Goal: Information Seeking & Learning: Learn about a topic

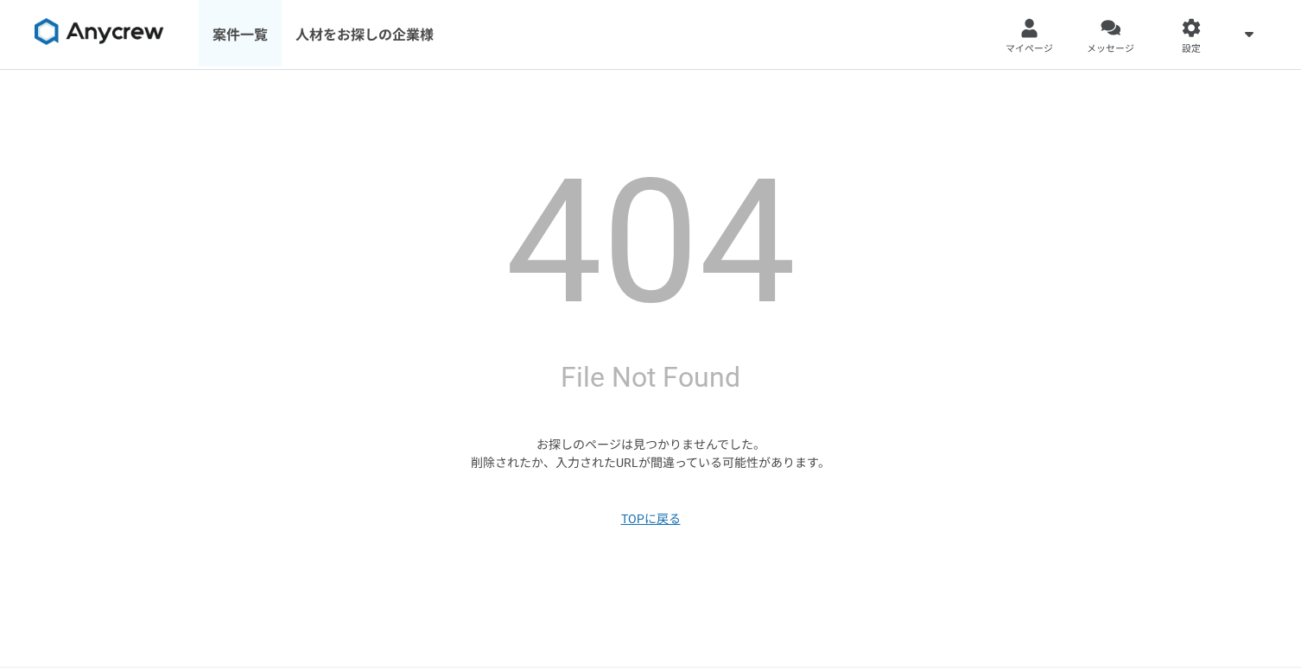
click at [252, 37] on link "案件一覧" at bounding box center [240, 34] width 83 height 69
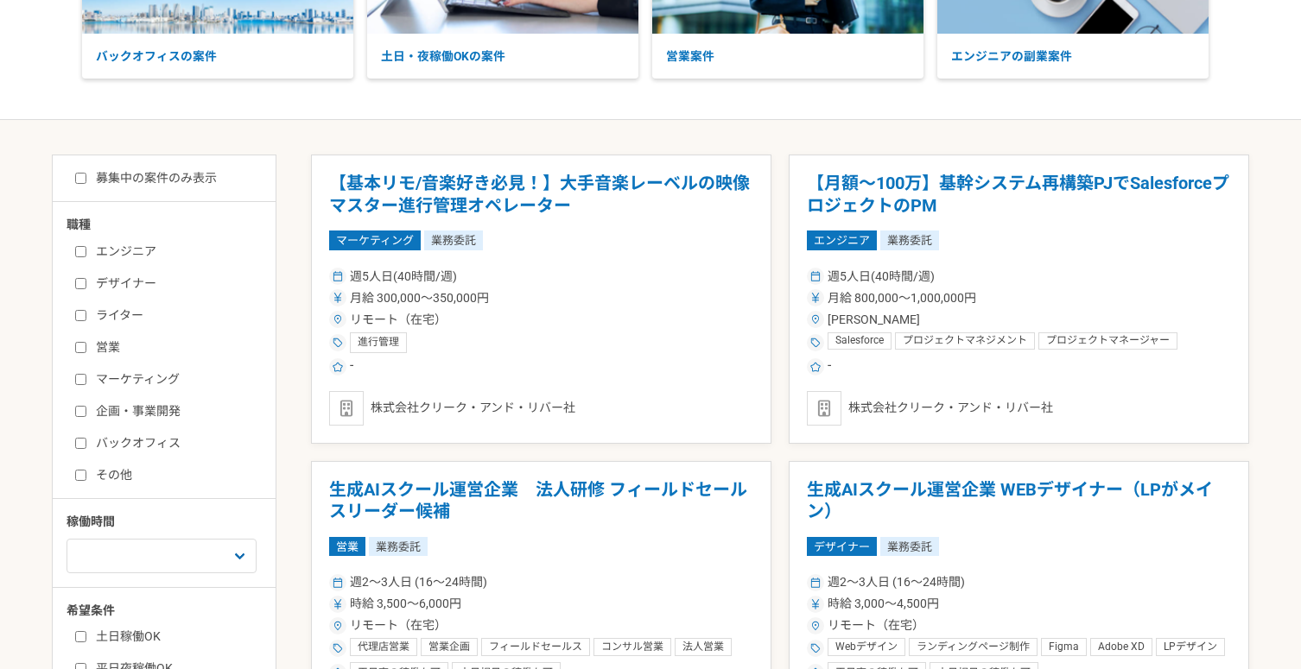
scroll to position [218, 0]
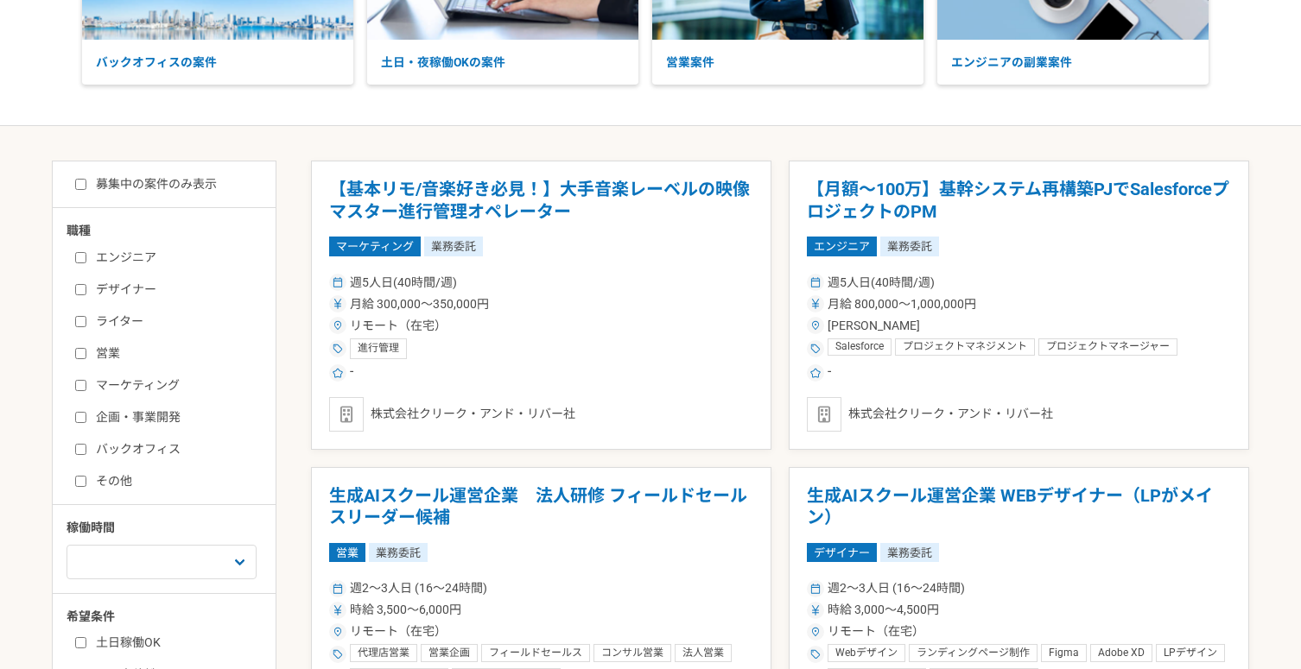
click at [147, 259] on label "エンジニア" at bounding box center [174, 258] width 199 height 18
click at [86, 259] on input "エンジニア" at bounding box center [80, 257] width 11 height 11
checkbox input "true"
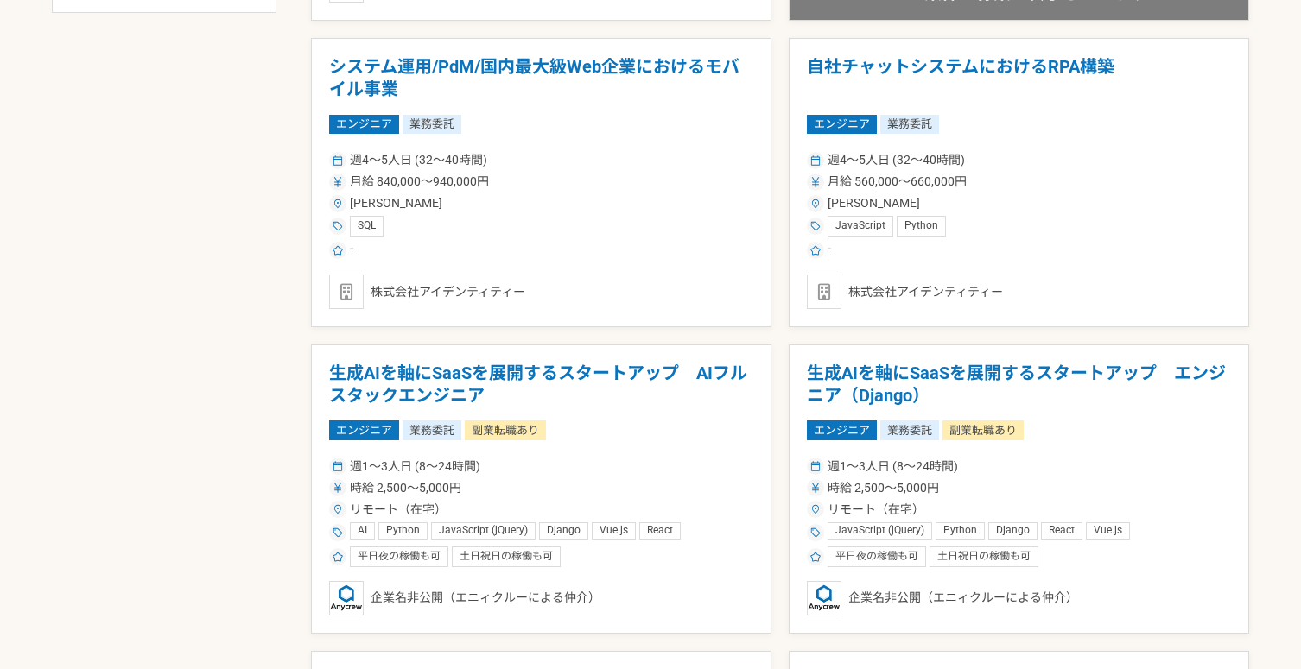
scroll to position [970, 0]
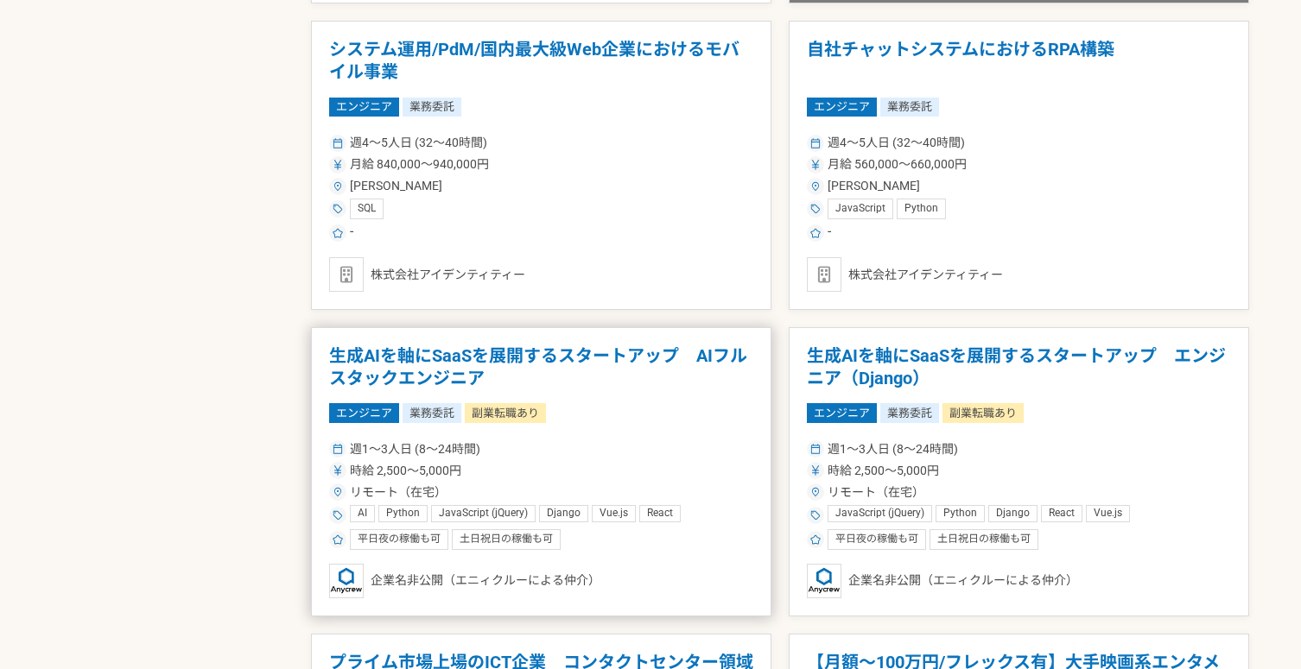
click at [563, 348] on h1 "生成AIを軸にSaaSを展開するスタートアップ　AIフルスタックエンジニア" at bounding box center [541, 367] width 424 height 44
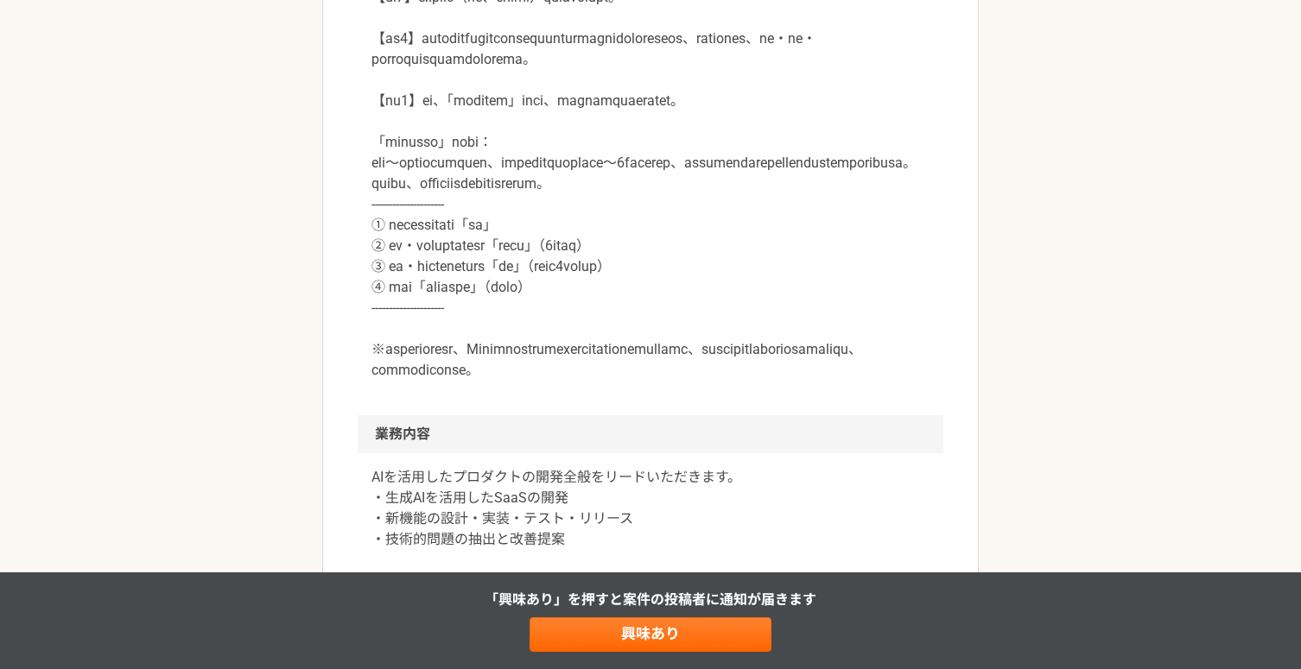
scroll to position [945, 0]
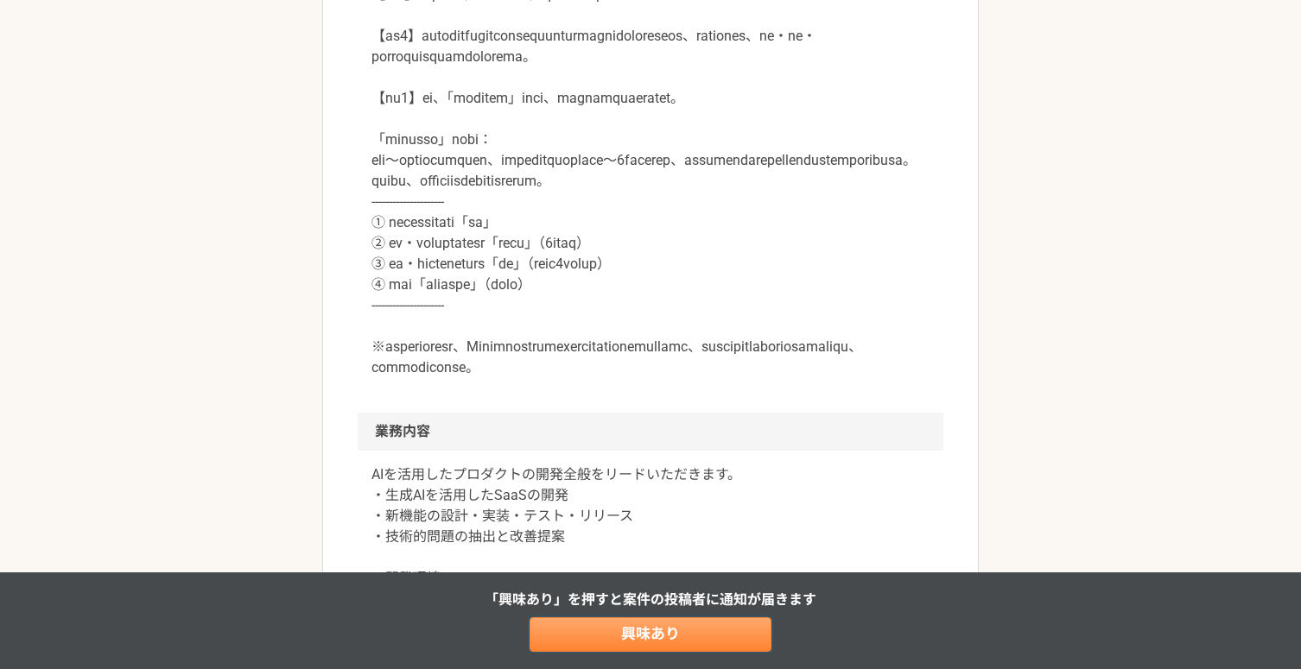
click at [593, 624] on link "興味あり" at bounding box center [650, 634] width 242 height 35
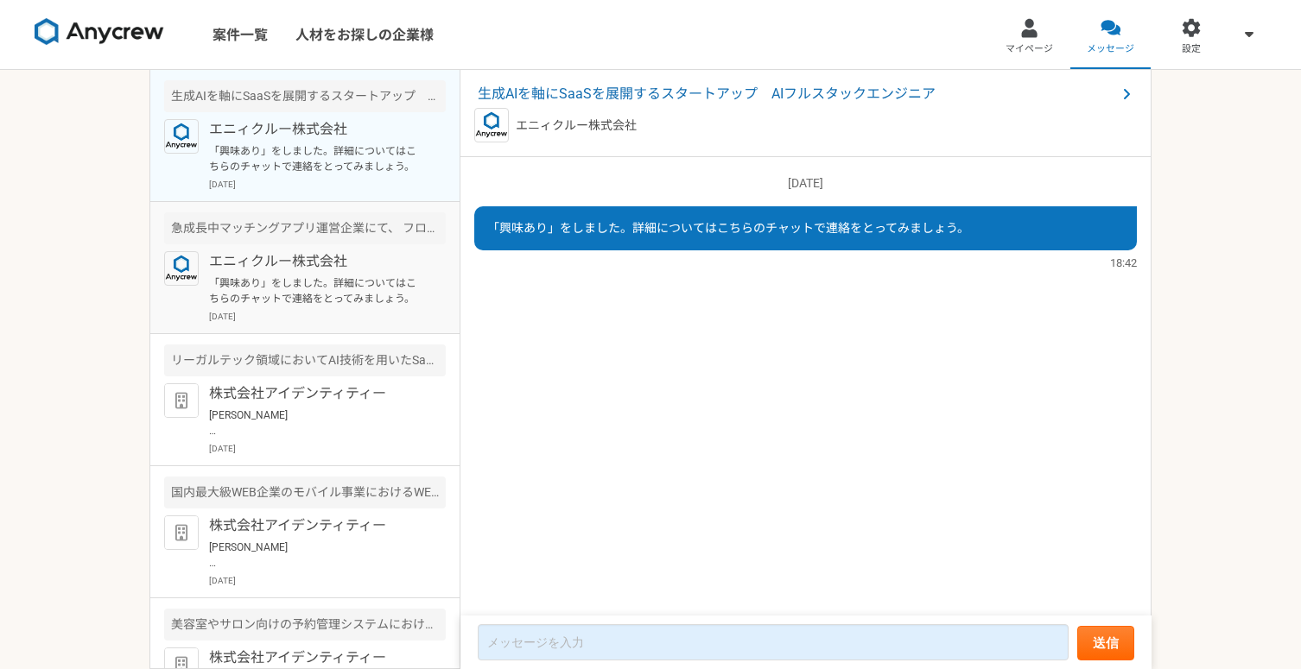
click at [352, 262] on p "エニィクルー株式会社" at bounding box center [315, 261] width 213 height 21
click at [379, 168] on p "「興味あり」をしました。詳細についてはこちらのチャットで連絡をとってみましょう。" at bounding box center [315, 158] width 213 height 31
click at [346, 243] on div "急成長中マッチングアプリ運営企業にて、 フロントエンジニアを募集" at bounding box center [305, 228] width 282 height 32
click at [370, 130] on p "エニィクルー株式会社" at bounding box center [315, 129] width 213 height 21
click at [686, 95] on span "生成AIを軸にSaaSを展開するスタートアップ　AIフルスタックエンジニア" at bounding box center [797, 94] width 638 height 21
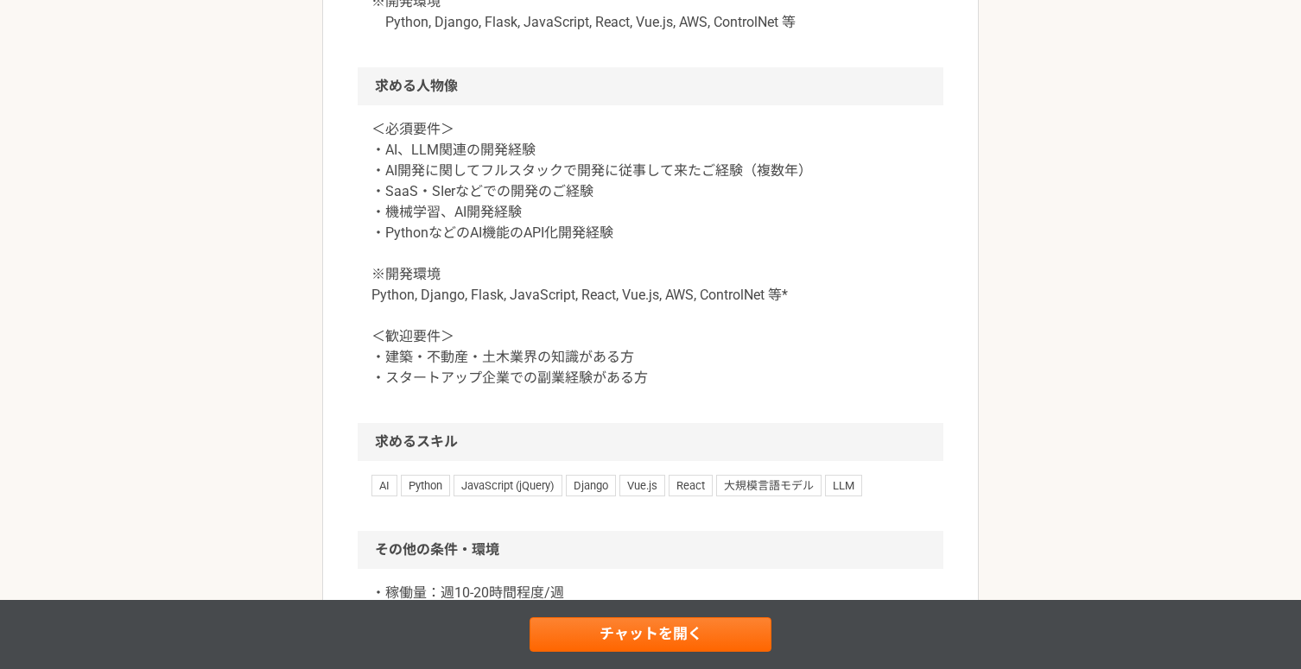
scroll to position [1535, 0]
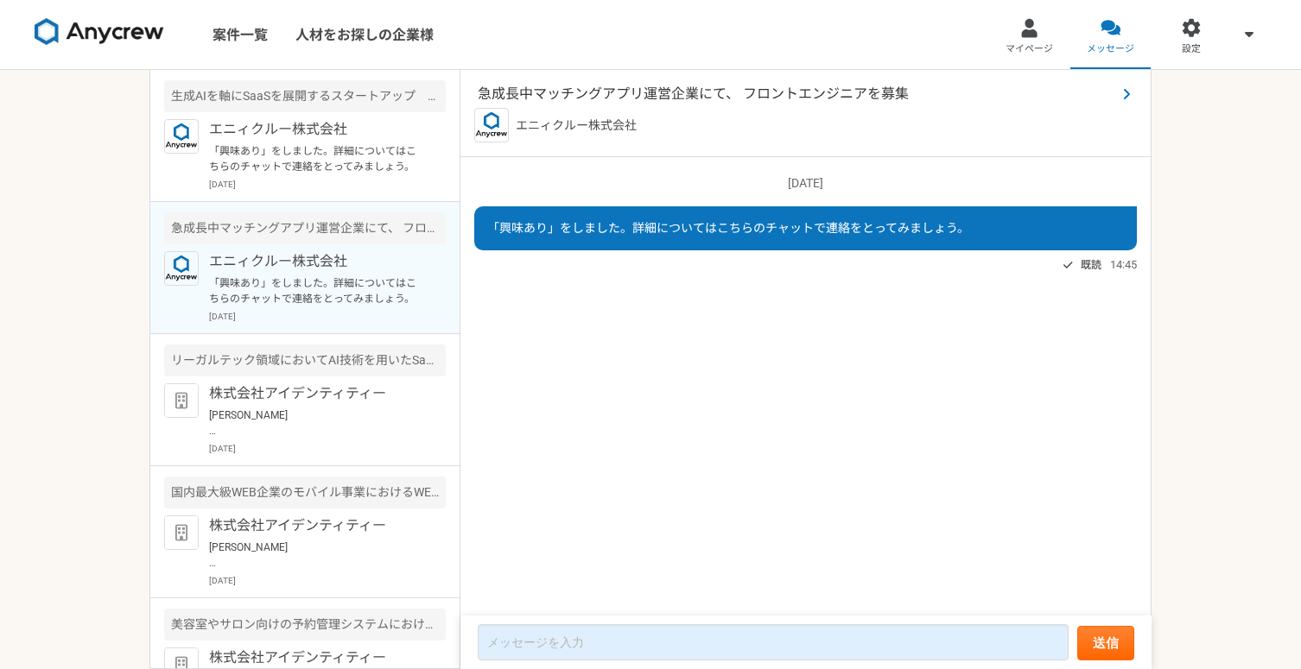
click at [664, 88] on span "急成長中マッチングアプリ運営企業にて、 フロントエンジニアを募集" at bounding box center [797, 94] width 638 height 21
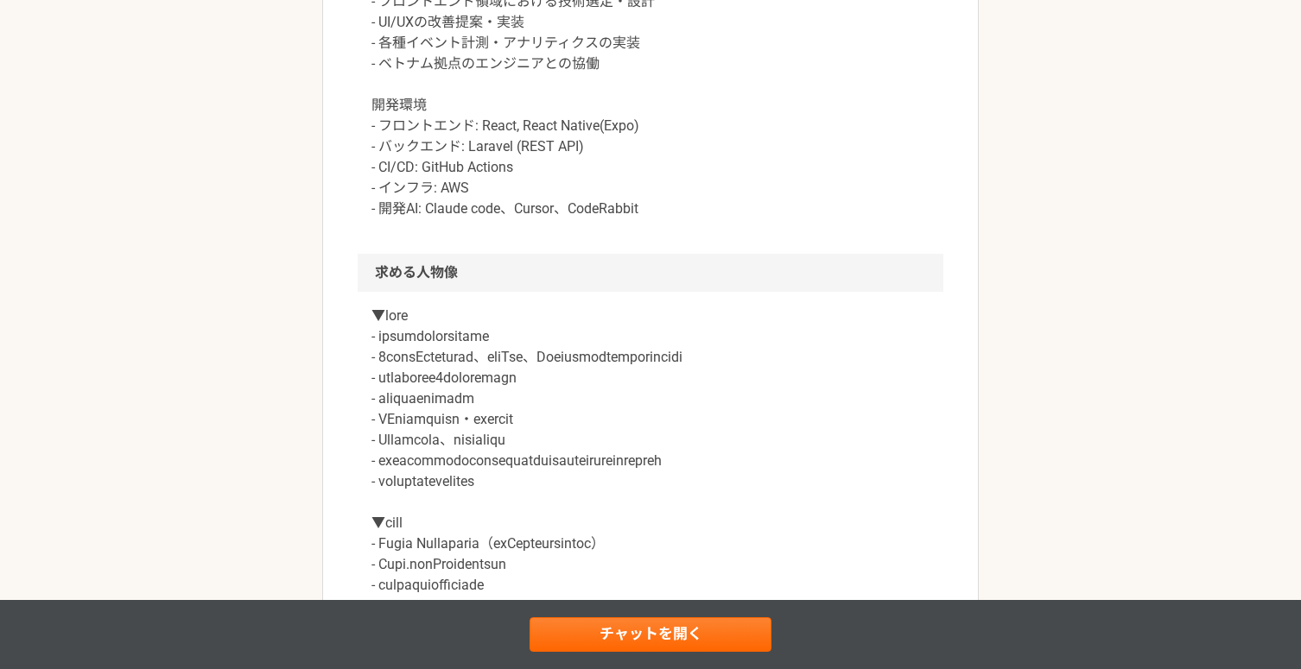
scroll to position [1011, 0]
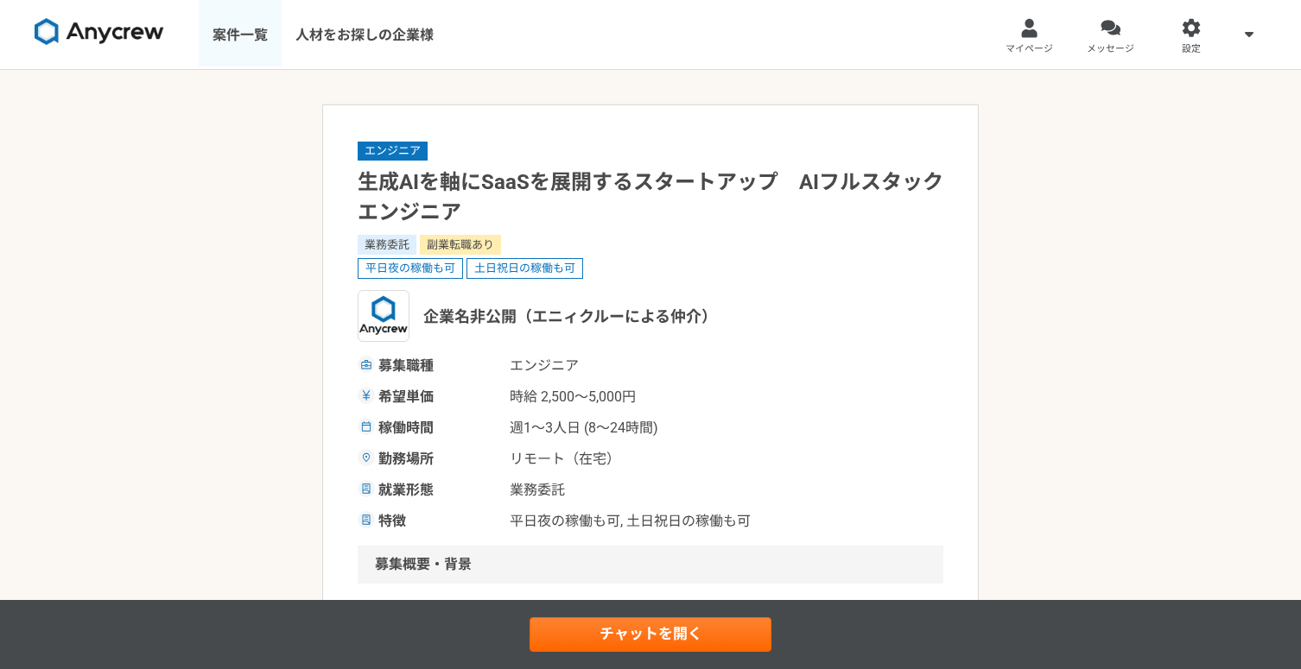
click at [223, 35] on link "案件一覧" at bounding box center [240, 34] width 83 height 69
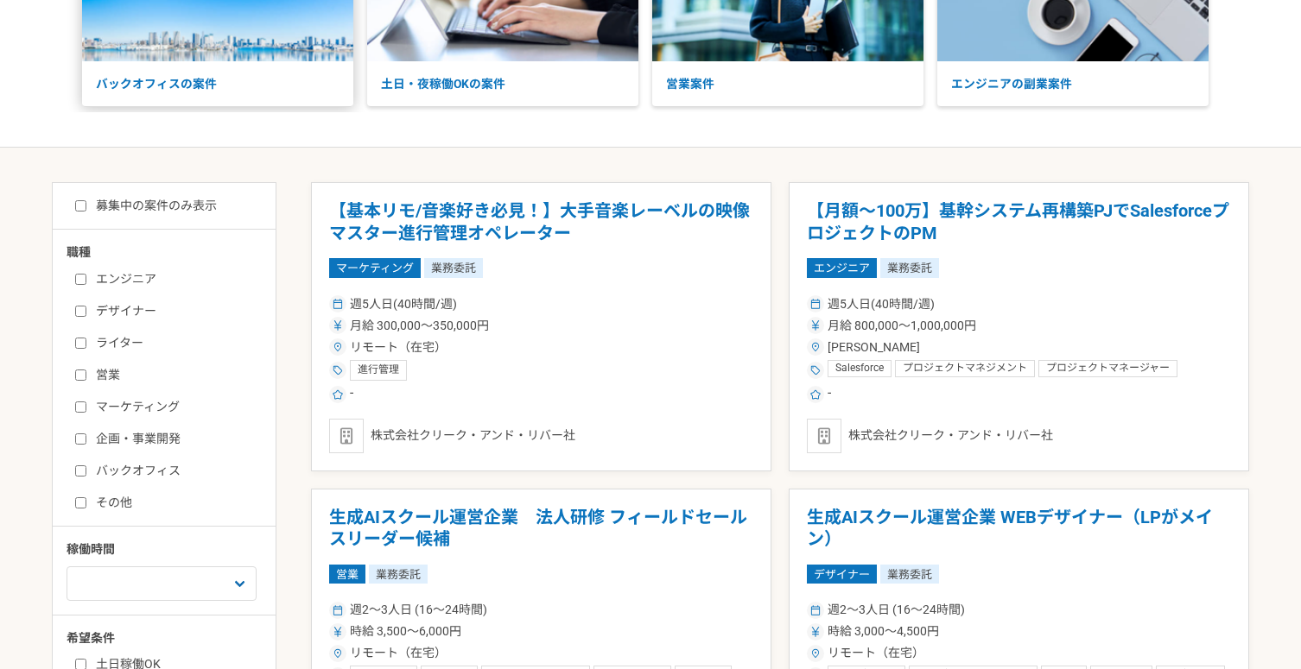
scroll to position [319, 0]
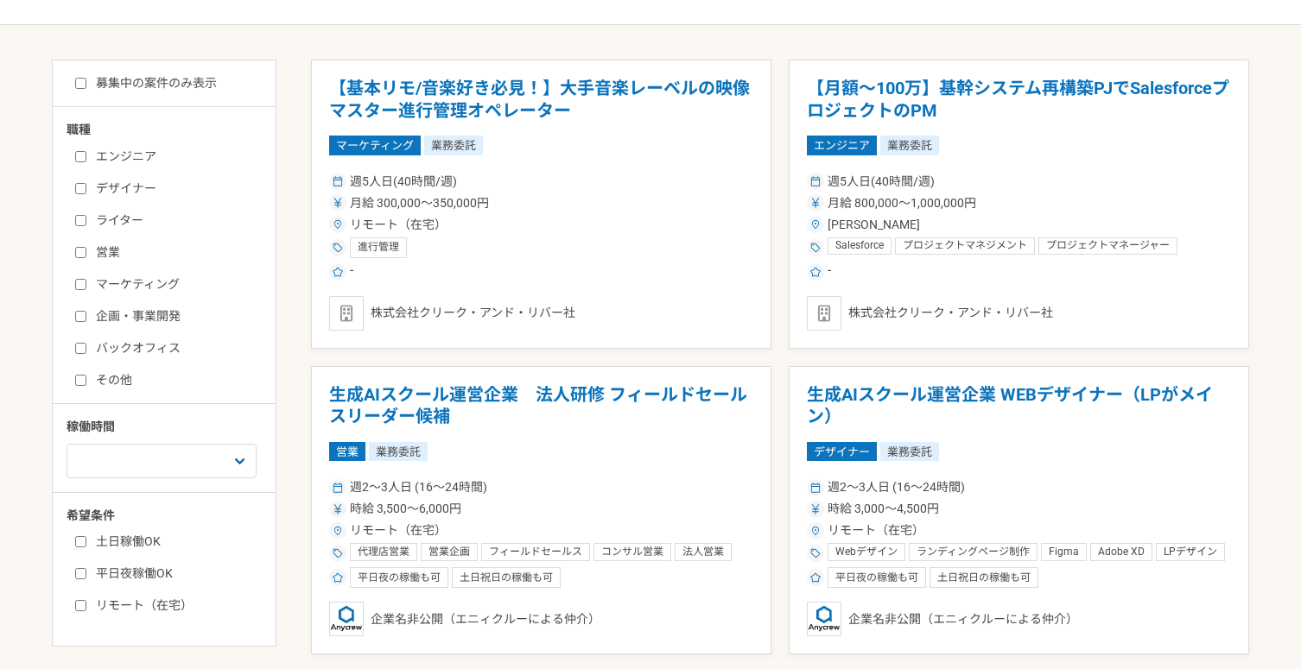
click at [117, 156] on label "エンジニア" at bounding box center [174, 157] width 199 height 18
click at [86, 156] on input "エンジニア" at bounding box center [80, 156] width 11 height 11
checkbox input "true"
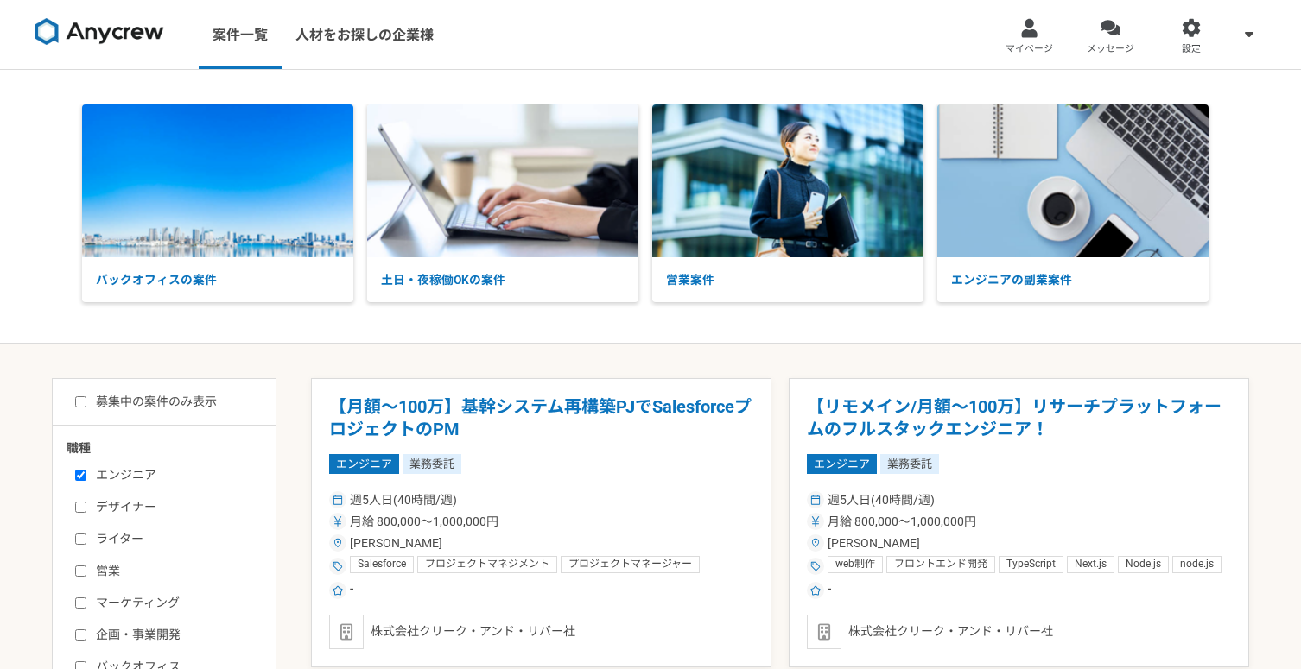
click at [182, 408] on label "募集中の案件のみ表示" at bounding box center [146, 402] width 142 height 18
click at [86, 408] on input "募集中の案件のみ表示" at bounding box center [80, 401] width 11 height 11
checkbox input "true"
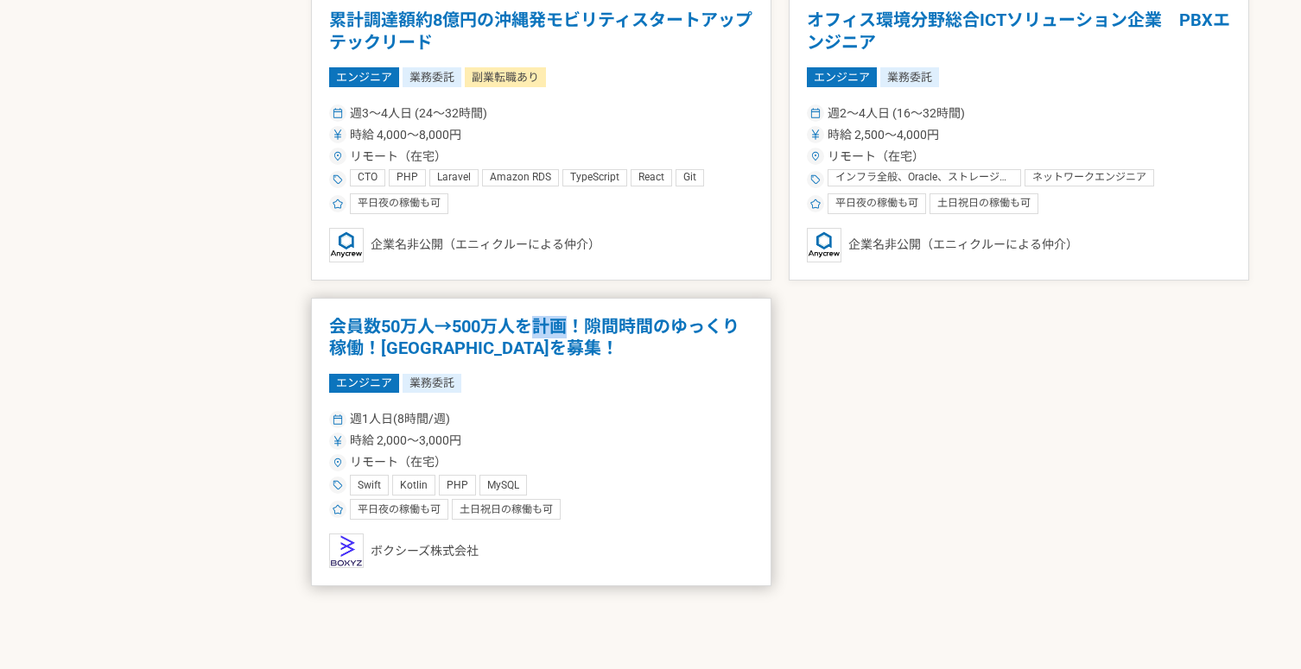
scroll to position [2789, 0]
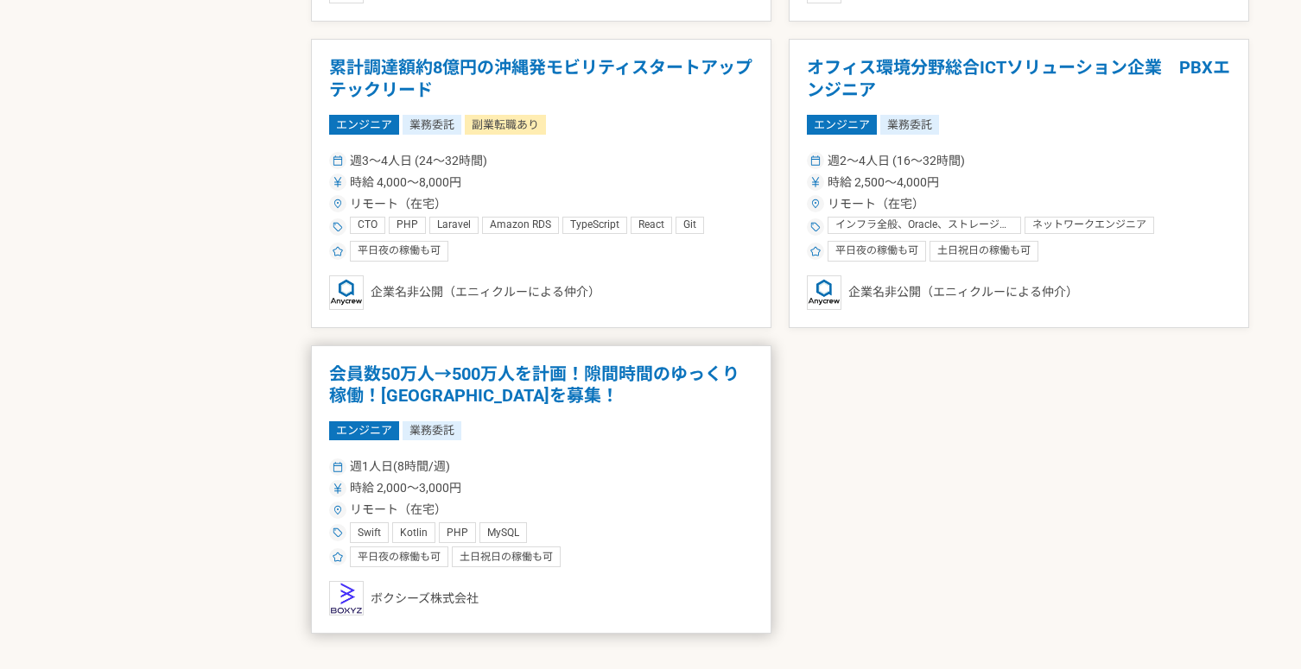
click at [501, 375] on h1 "会員数50万人→500万人を計画！隙間時間のゆっくり稼働！[GEOGRAPHIC_DATA]を募集！" at bounding box center [541, 386] width 424 height 44
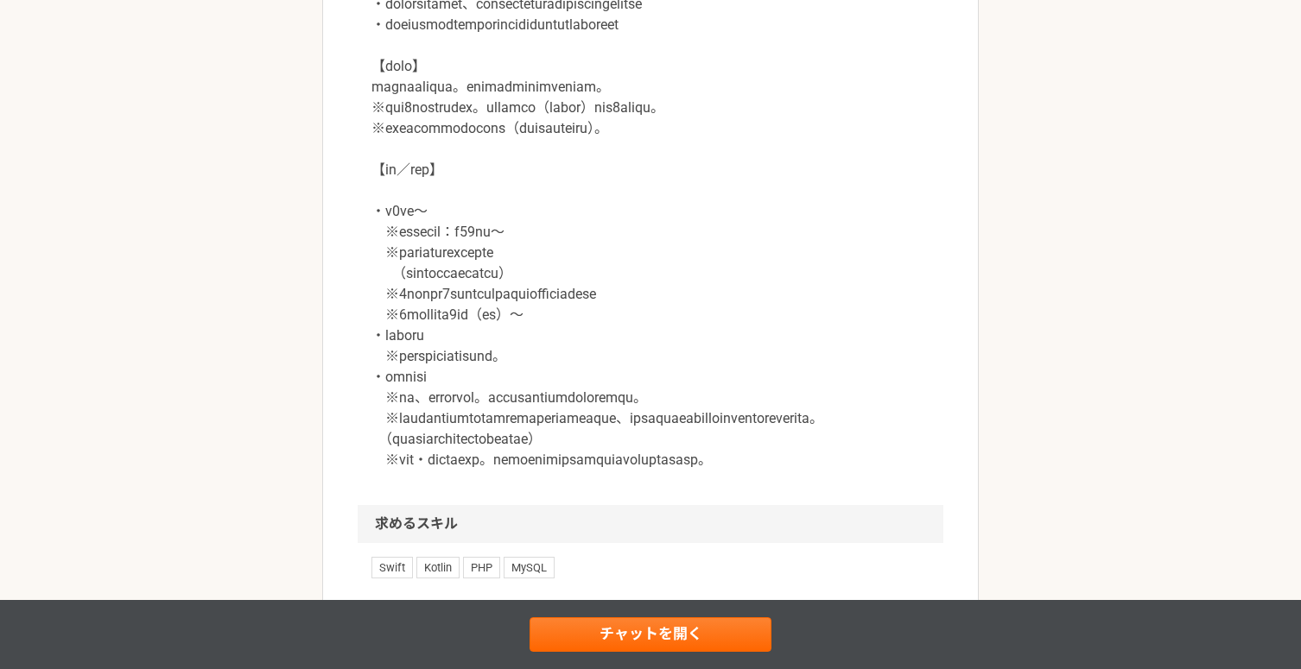
scroll to position [1708, 0]
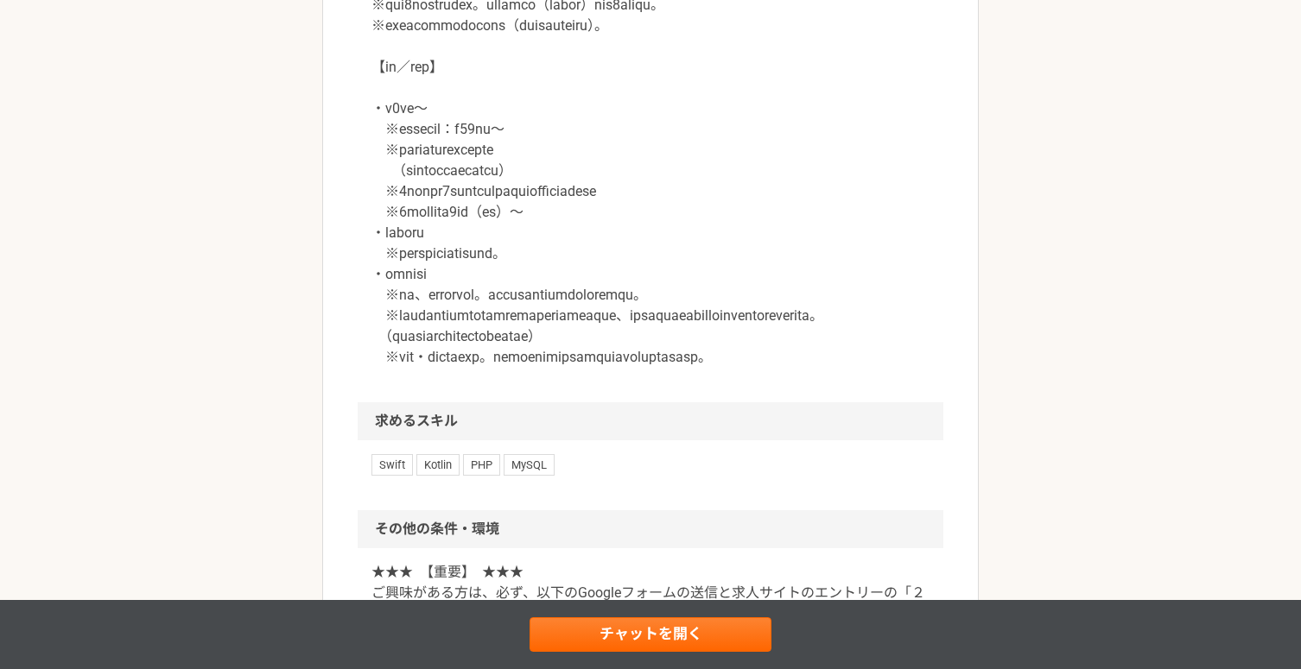
click at [536, 368] on p at bounding box center [650, 118] width 558 height 497
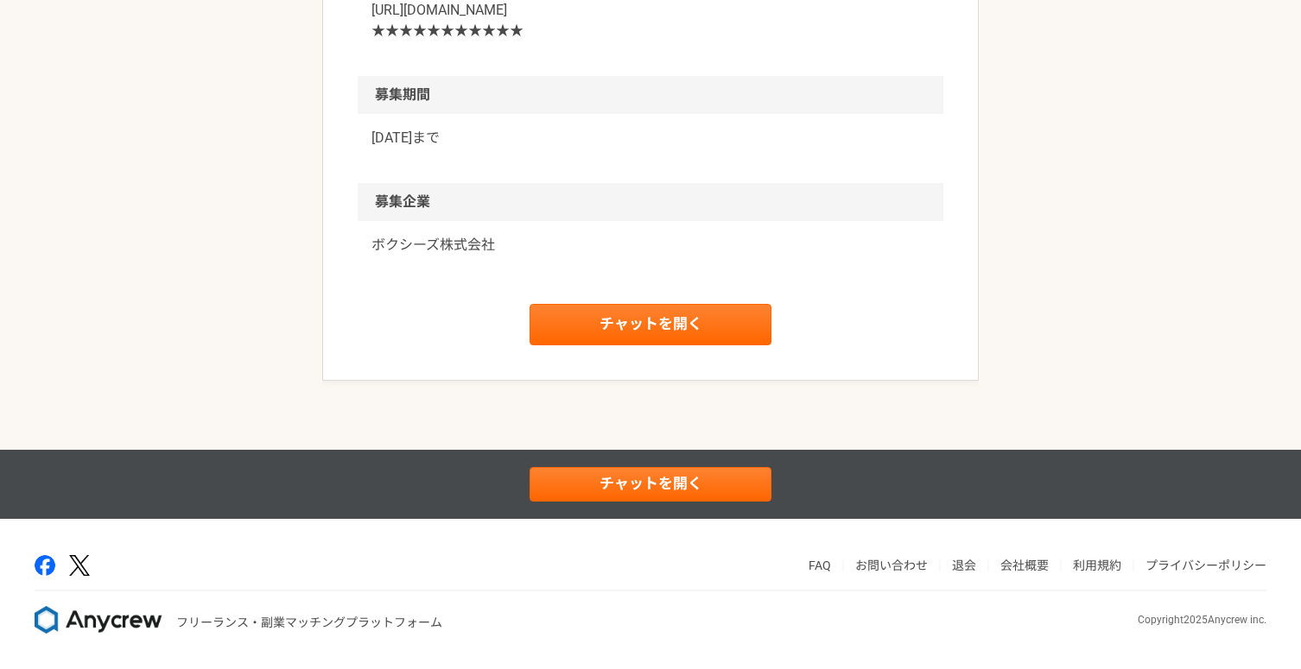
scroll to position [2511, 0]
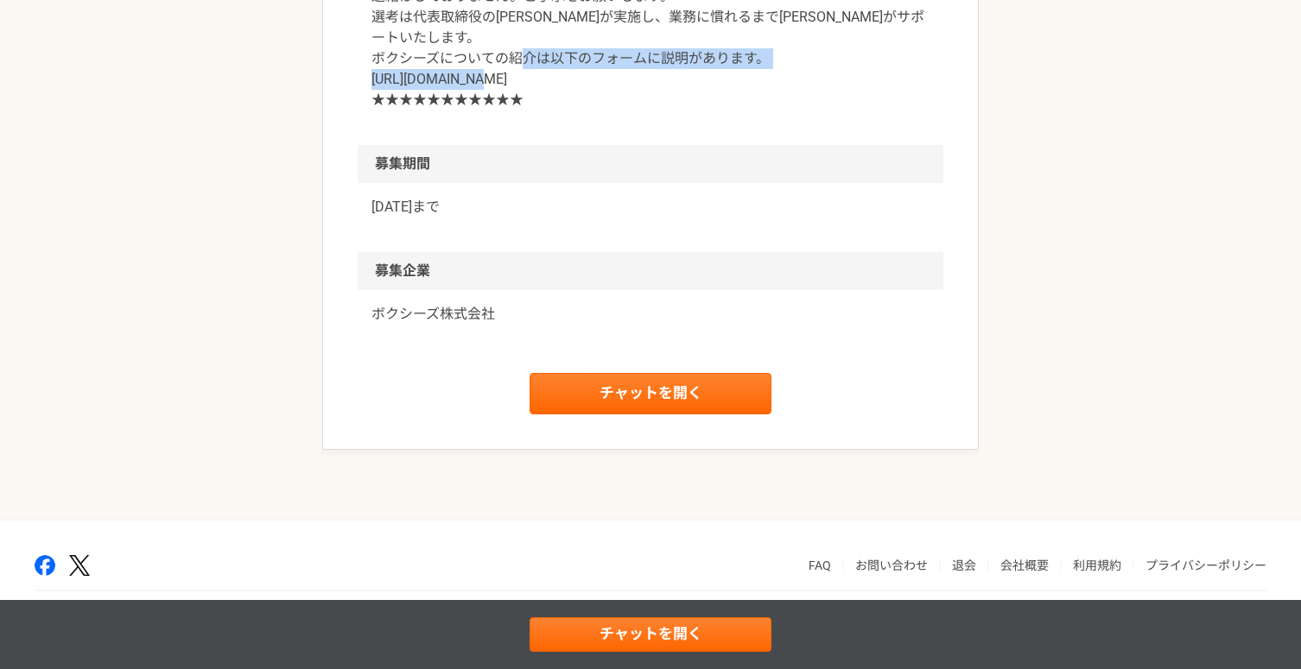
drag, startPoint x: 626, startPoint y: 182, endPoint x: 369, endPoint y: 183, distance: 257.4
copy p "[URL][DOMAIN_NAME]"
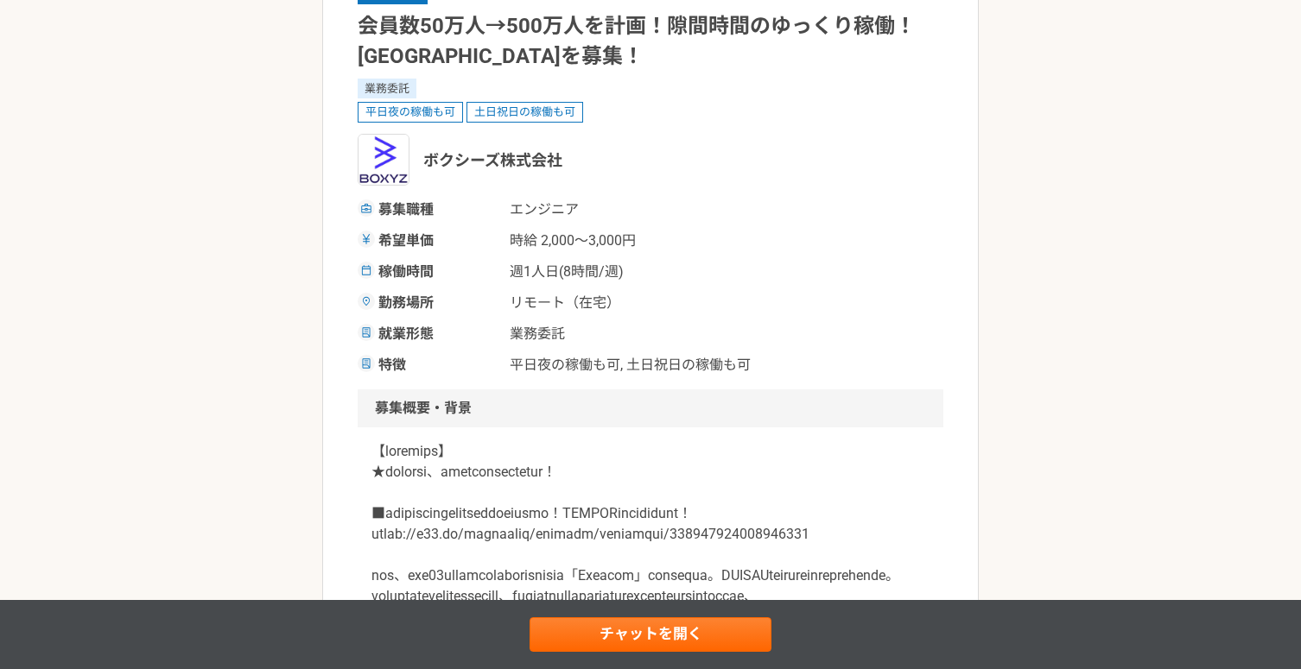
scroll to position [0, 0]
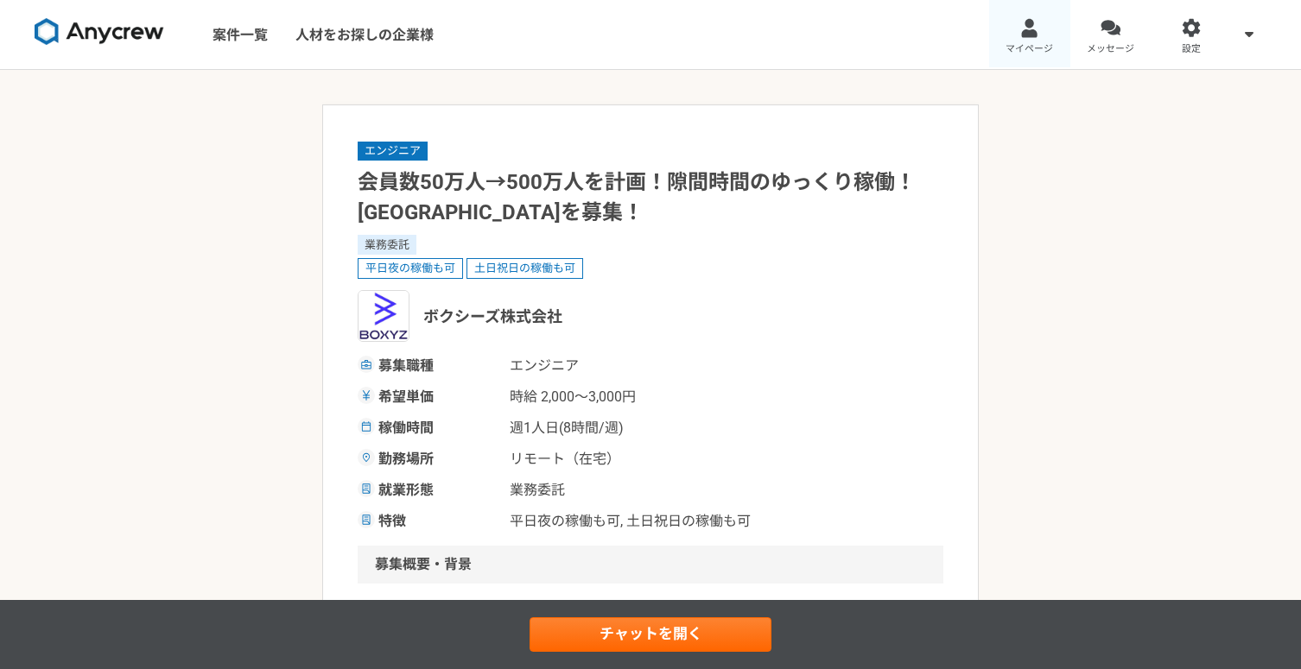
click at [1026, 26] on div at bounding box center [1029, 28] width 20 height 20
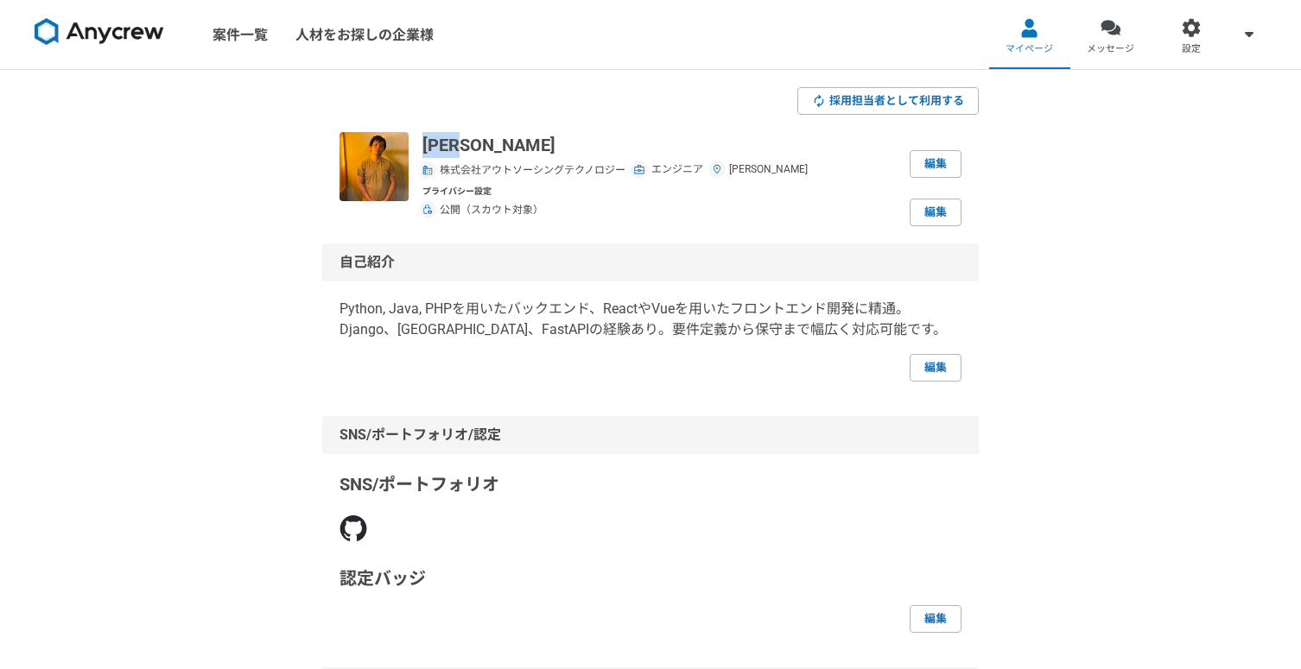
drag, startPoint x: 523, startPoint y: 138, endPoint x: 416, endPoint y: 137, distance: 107.1
click at [416, 137] on div "[PERSON_NAME] 株式会社アウトソーシングテクノロジー エンジニア [PERSON_NAME] 編集 プライバシー設定 公開（スカウト対象） 編集" at bounding box center [650, 179] width 622 height 94
copy p "[PERSON_NAME]"
drag, startPoint x: 175, startPoint y: 34, endPoint x: 78, endPoint y: 28, distance: 97.8
click at [78, 28] on div "案件一覧 人材をお探しの企業様" at bounding box center [230, 34] width 461 height 69
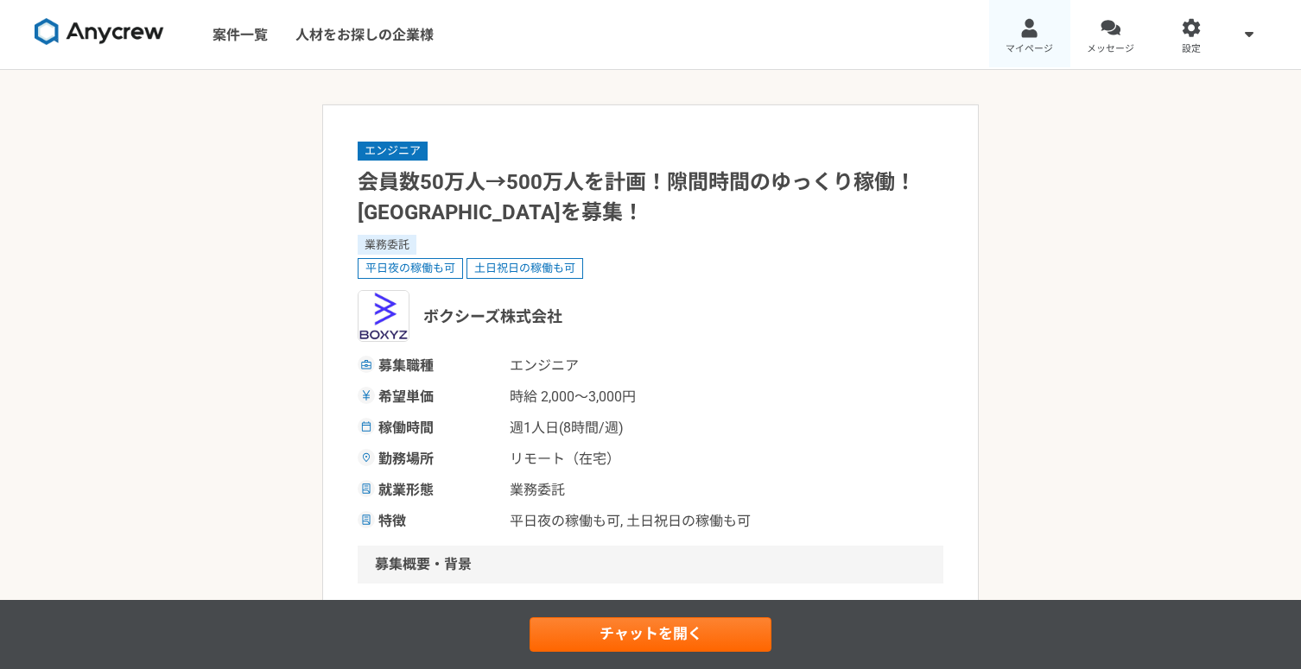
click at [1031, 38] on link "マイページ" at bounding box center [1029, 34] width 81 height 69
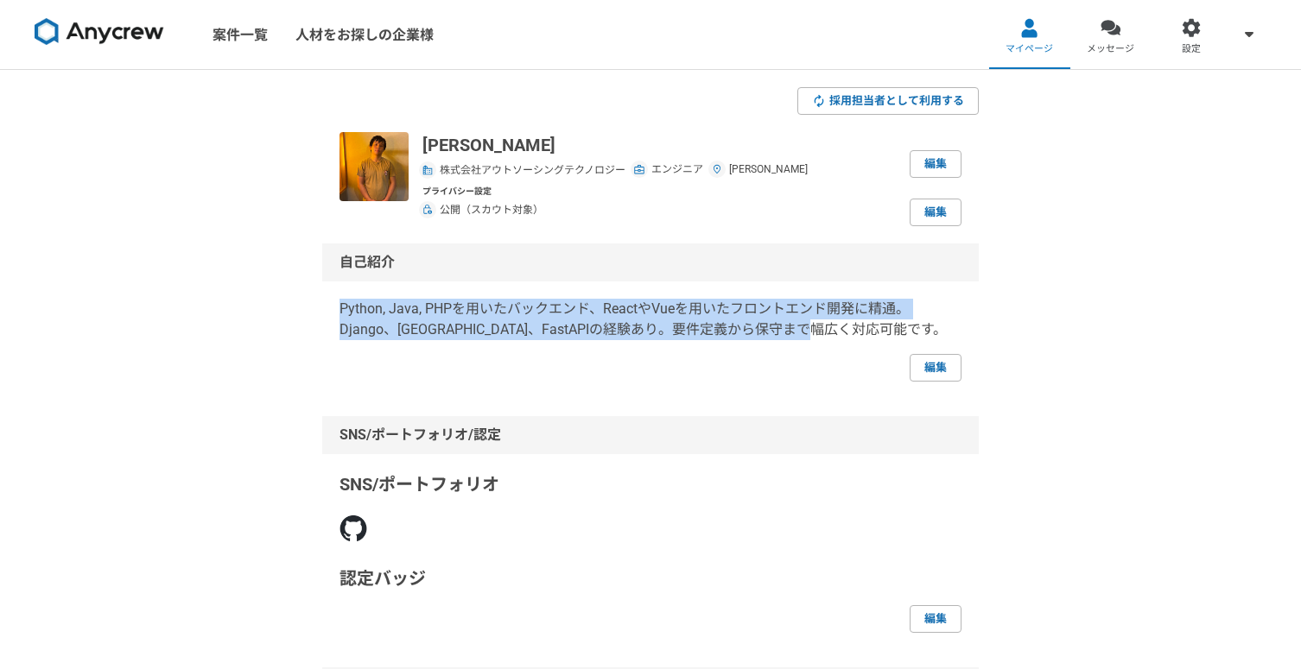
drag, startPoint x: 871, startPoint y: 328, endPoint x: 331, endPoint y: 307, distance: 541.0
click at [329, 307] on div "自己紹介 Python, Java, PHPを用いたバックエンド、ReactやVueを用いたフロントエンド開発に精通。Django、[GEOGRAPHIC_D…" at bounding box center [650, 313] width 656 height 138
copy p "Python, Java, PHPを用いたバックエンド、ReactやVueを用いたフロントエンド開発に精通。Django、[GEOGRAPHIC_DATA]、…"
